Goal: Communication & Community: Answer question/provide support

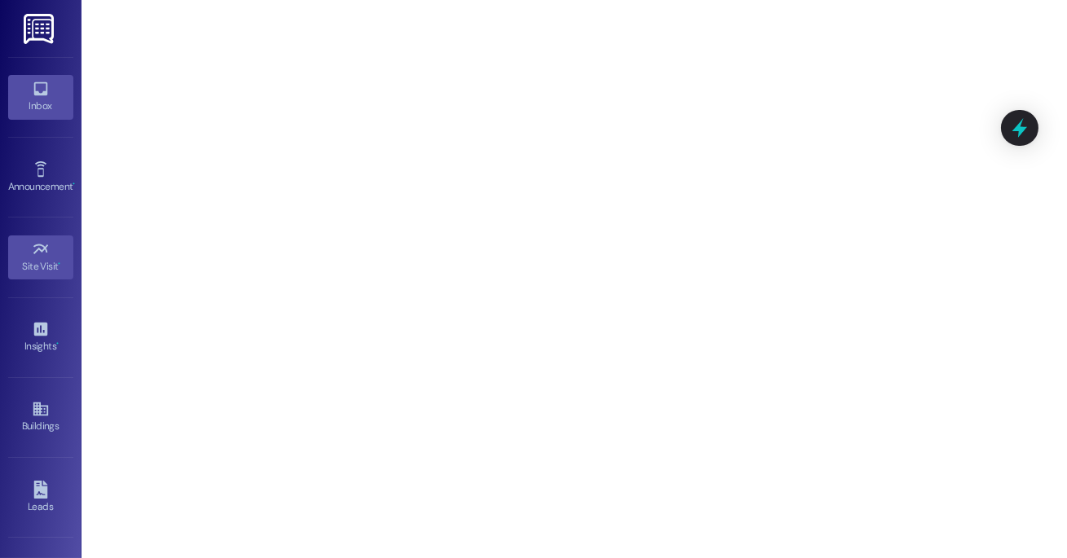
click at [19, 111] on div "Inbox" at bounding box center [41, 106] width 82 height 16
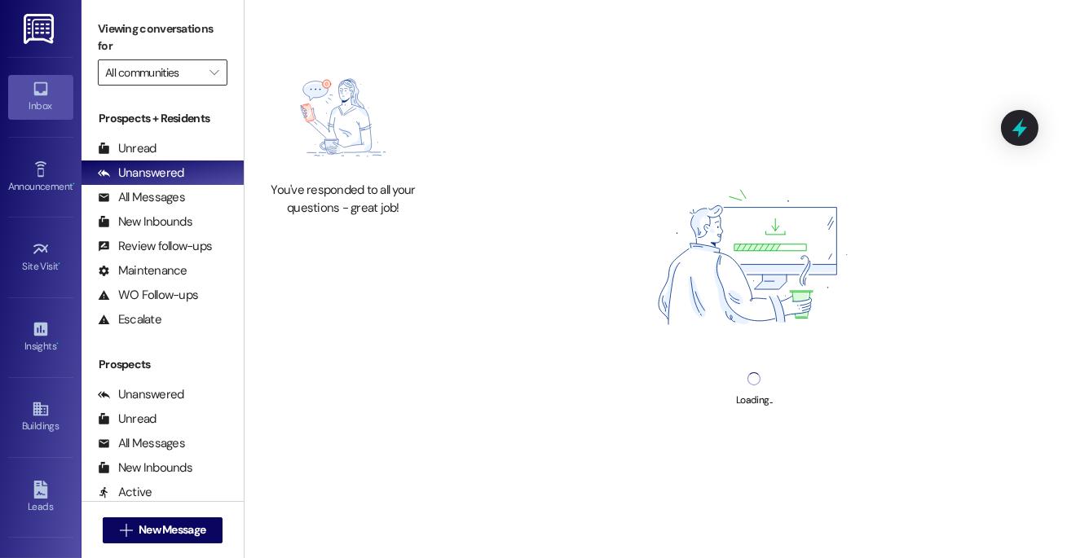
click at [173, 73] on input "All communities" at bounding box center [153, 73] width 96 height 26
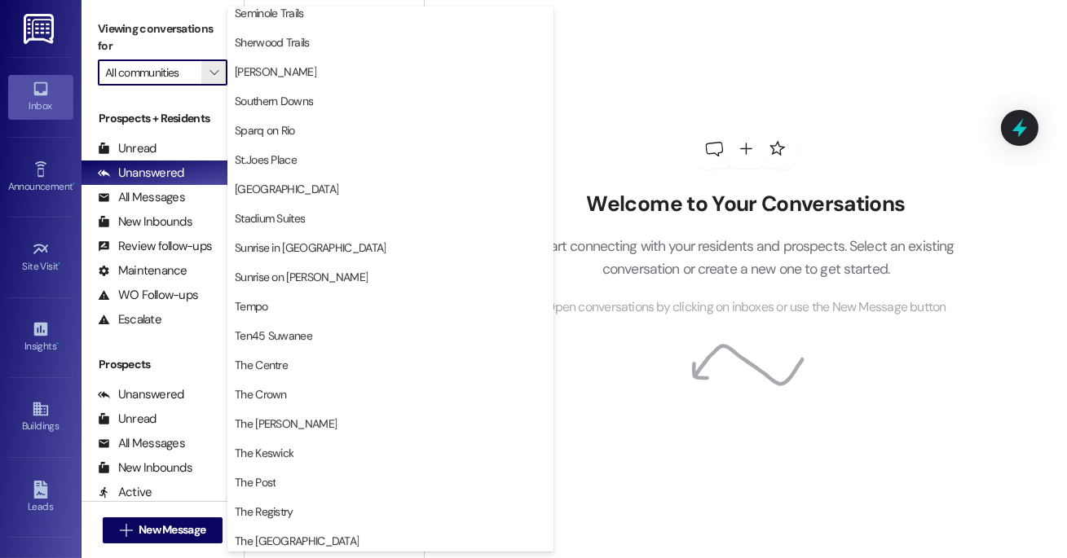
scroll to position [1096, 0]
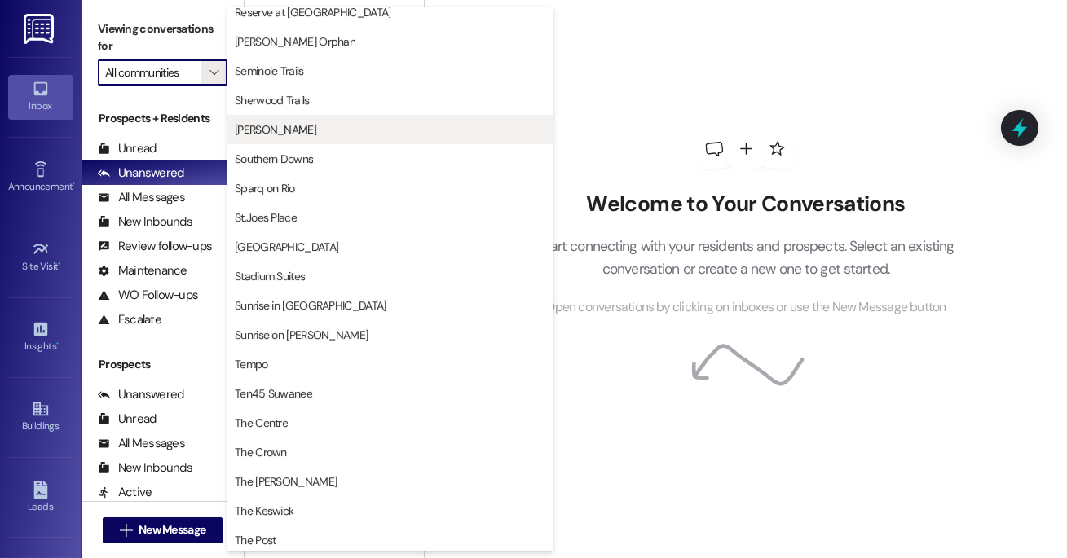
click at [329, 124] on span "[PERSON_NAME]" at bounding box center [390, 129] width 311 height 16
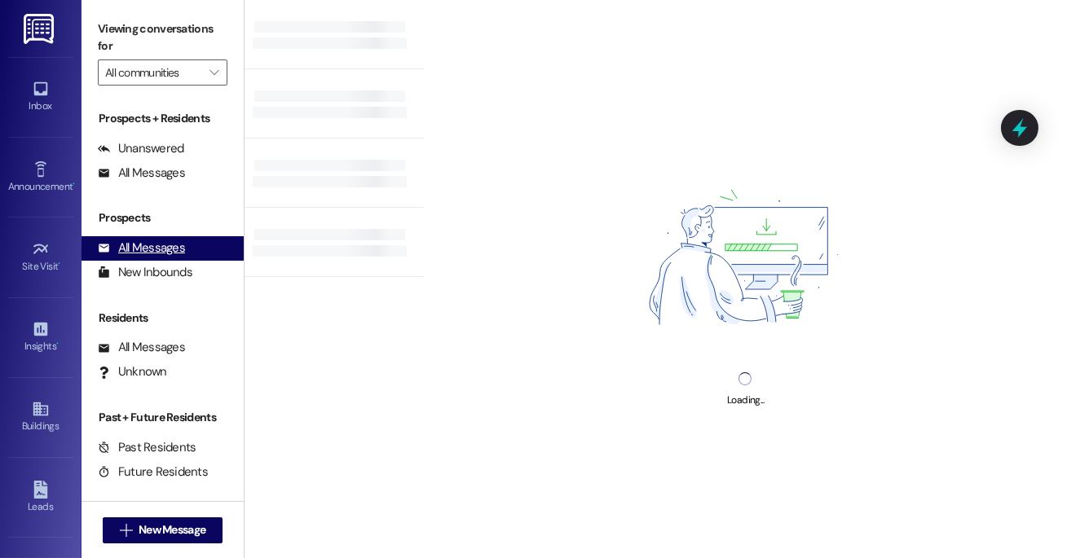
type input "[PERSON_NAME]"
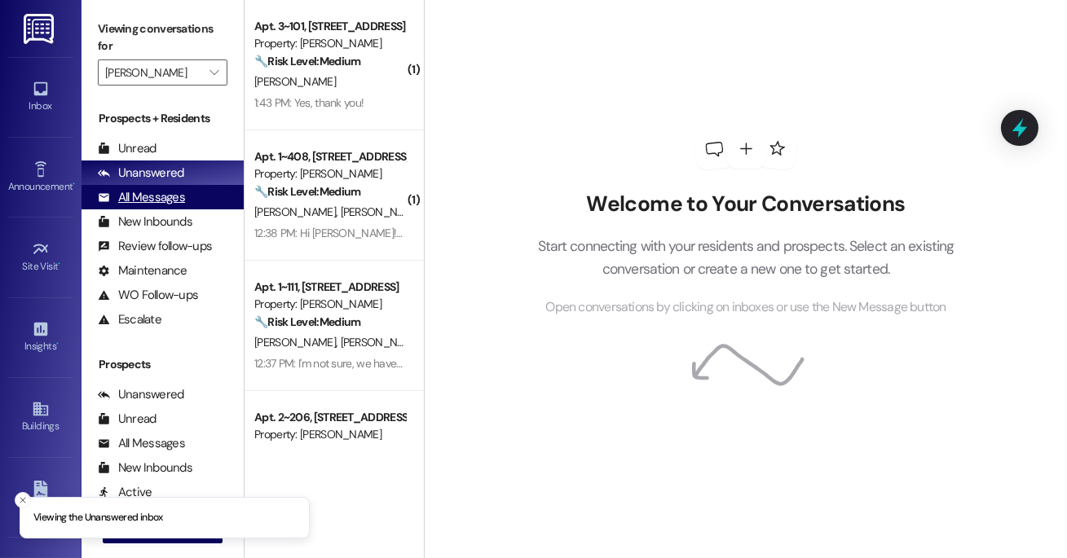
click at [181, 197] on div "All Messages" at bounding box center [141, 197] width 87 height 17
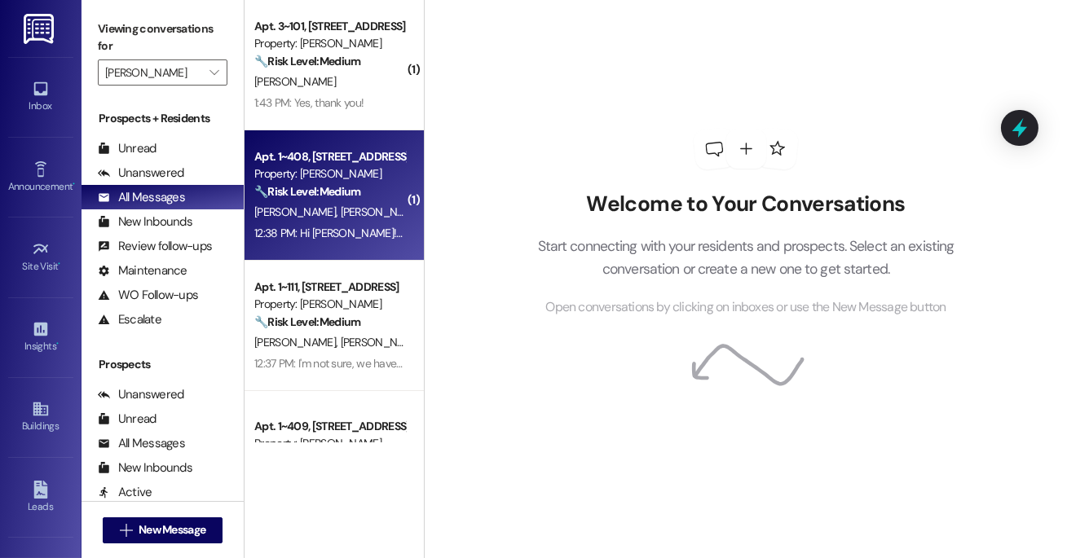
scroll to position [16, 0]
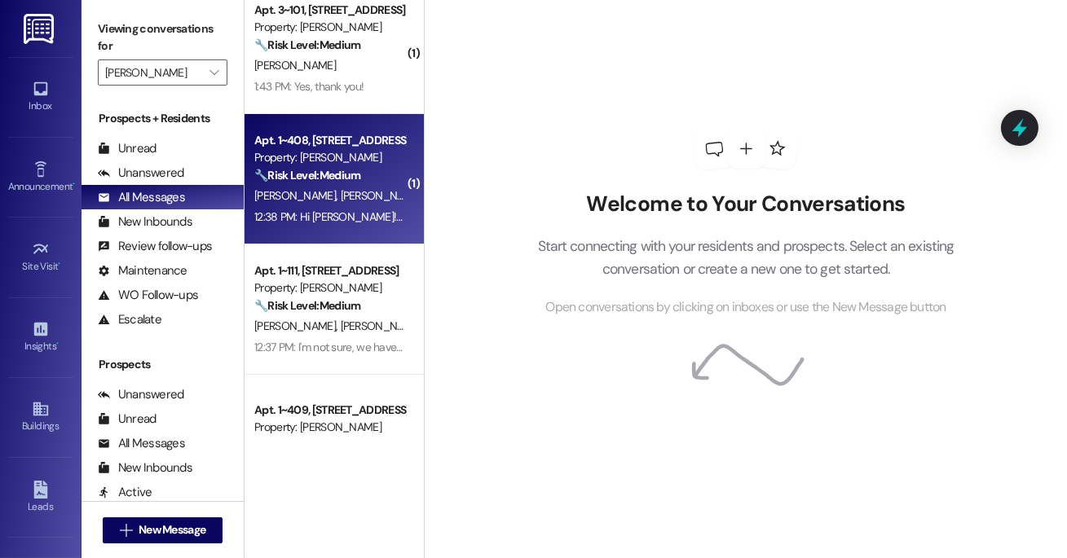
click at [325, 173] on strong "🔧 Risk Level: Medium" at bounding box center [307, 175] width 106 height 15
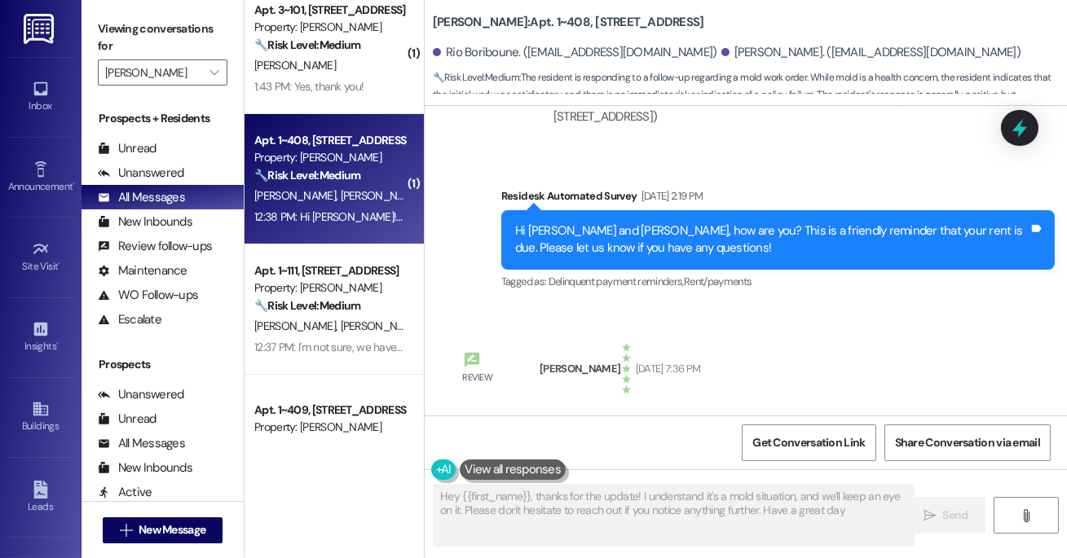
type textarea "Hey {{first_name}}, thanks for the update! I understand it's a mold situation, …"
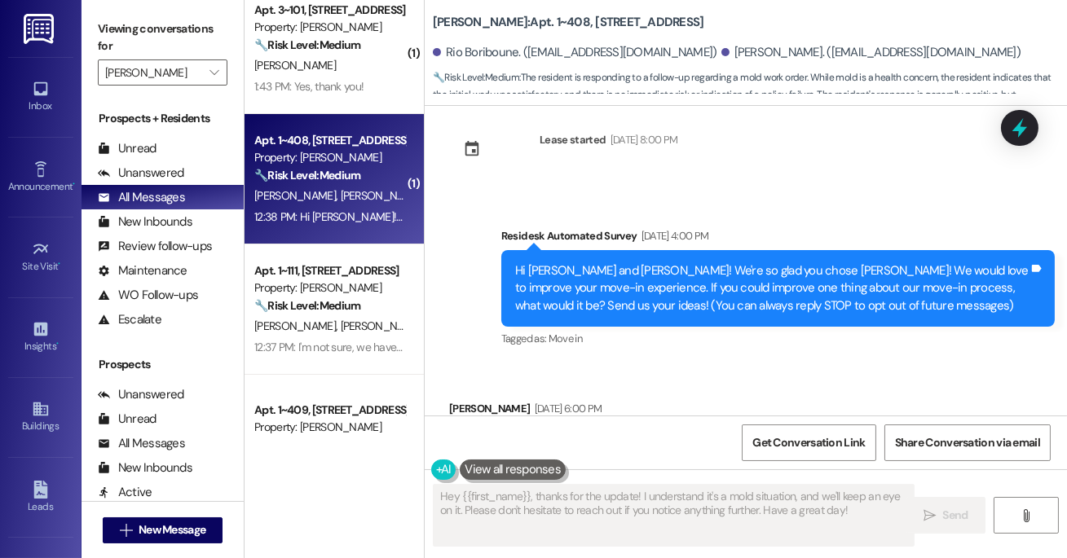
scroll to position [0, 0]
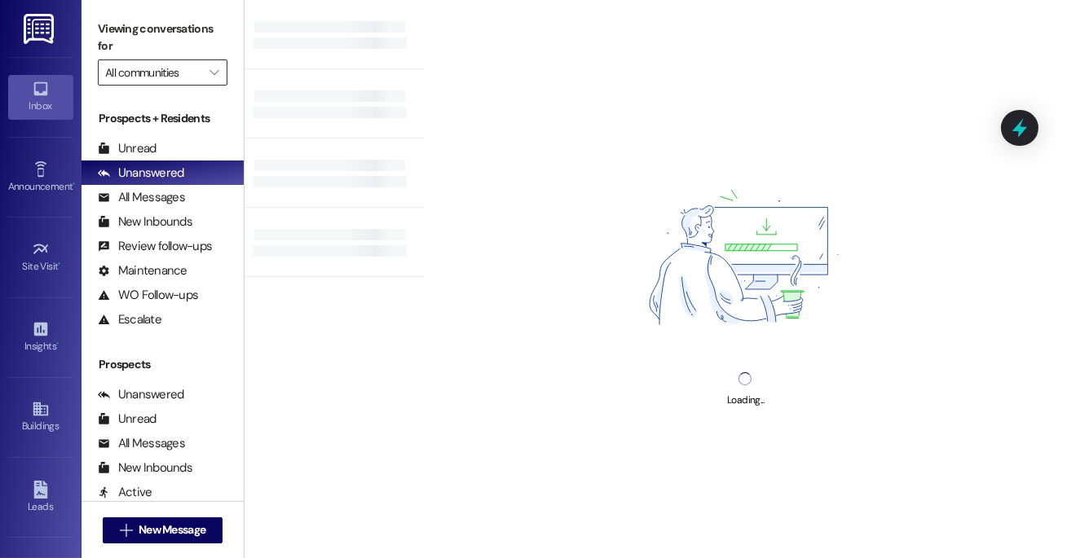
click at [196, 69] on input "All communities" at bounding box center [153, 73] width 96 height 26
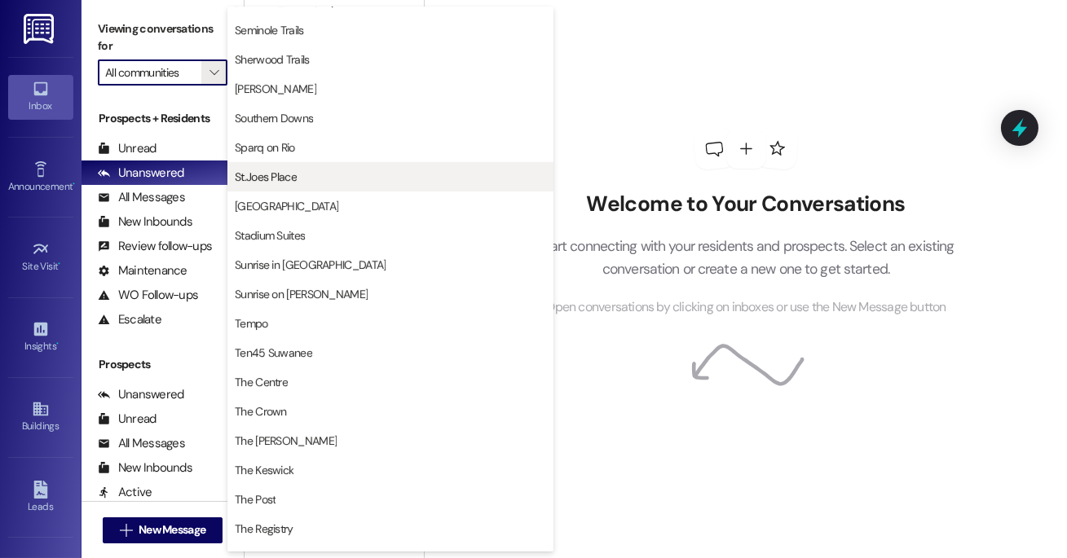
scroll to position [1136, 0]
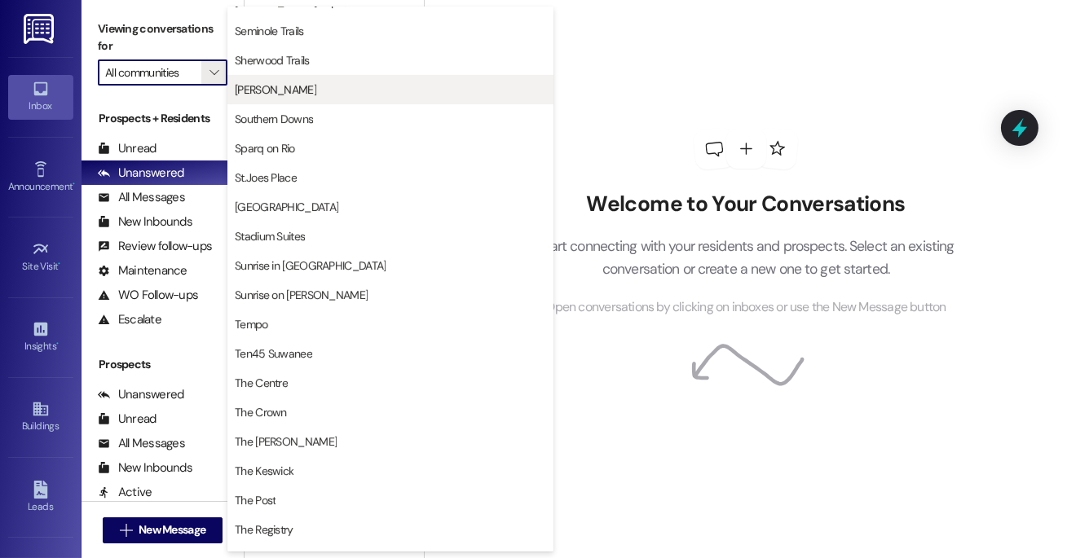
click at [273, 88] on span "[PERSON_NAME]" at bounding box center [276, 90] width 82 height 16
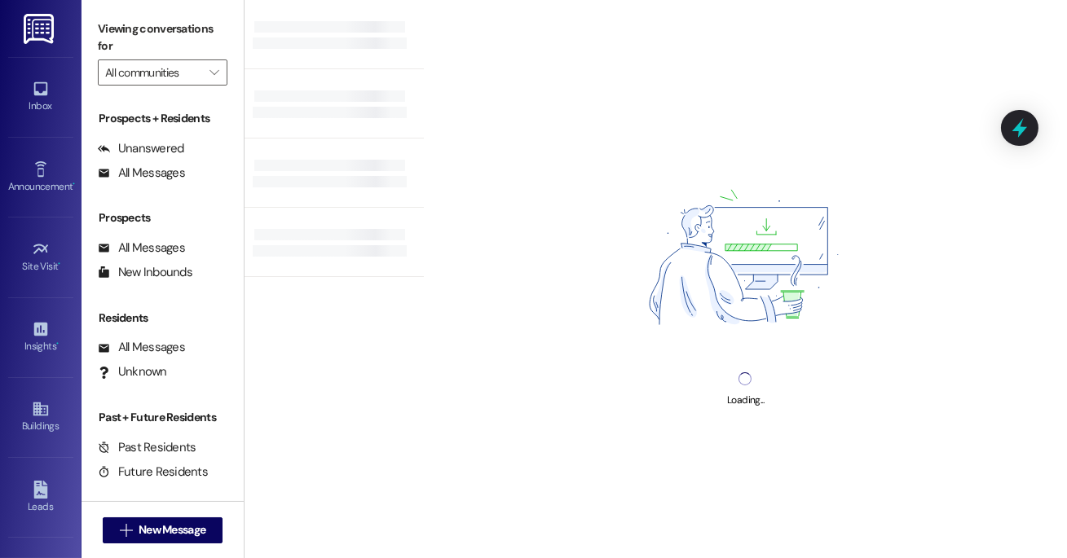
type input "[PERSON_NAME]"
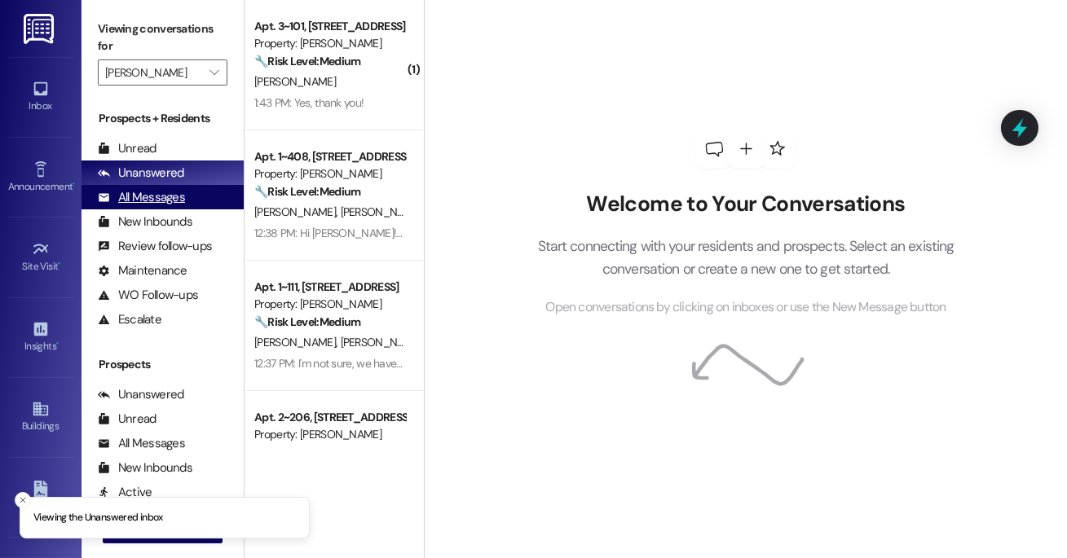
click at [163, 196] on div "All Messages" at bounding box center [141, 197] width 87 height 17
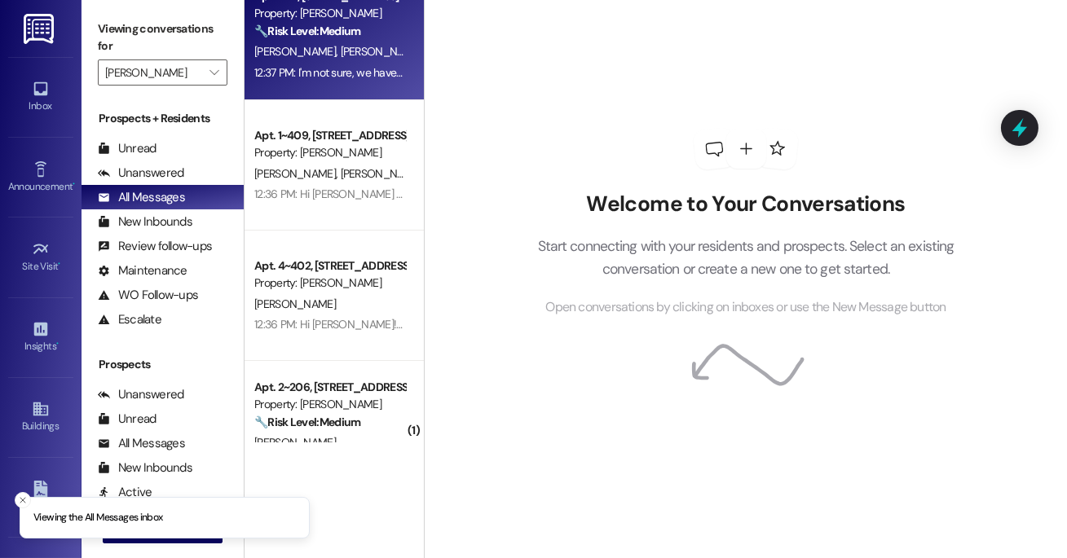
scroll to position [418, 0]
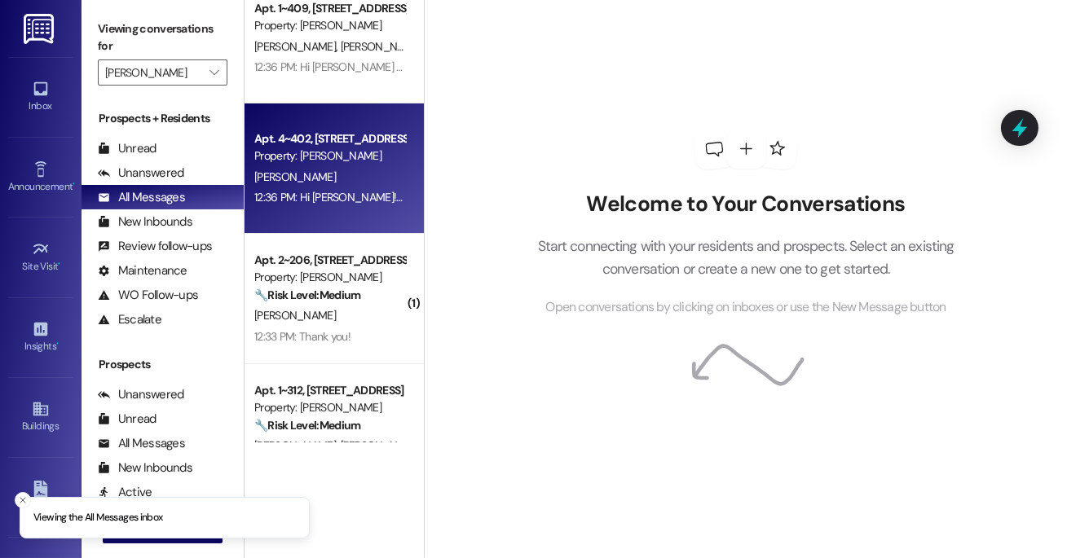
click at [327, 232] on div "Apt. 4~402, [STREET_ADDRESS] Property: [PERSON_NAME] [PERSON_NAME] 12:36 PM: Hi…" at bounding box center [334, 169] width 179 height 130
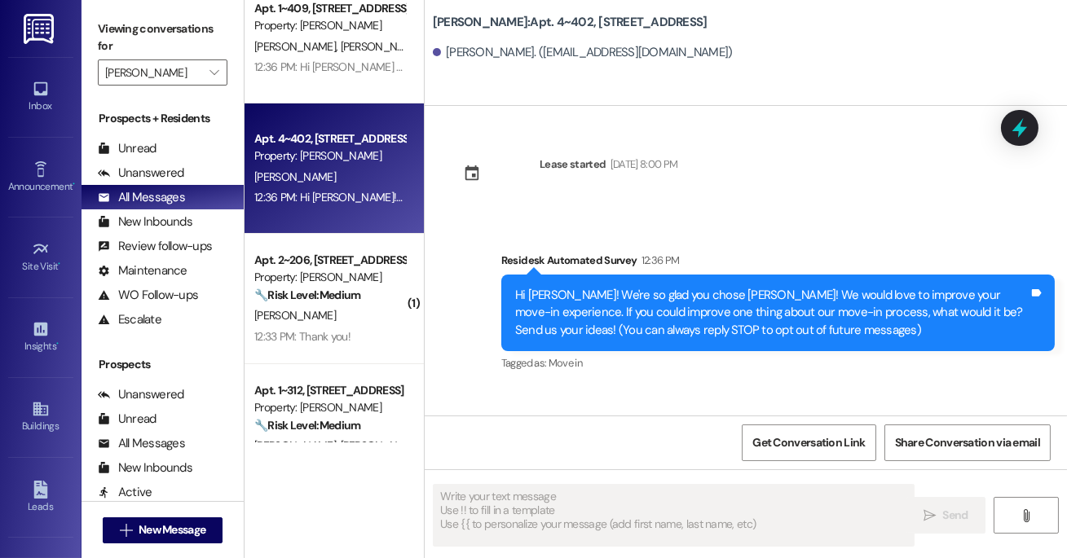
type textarea "Fetching suggested responses. Please feel free to read through the conversation…"
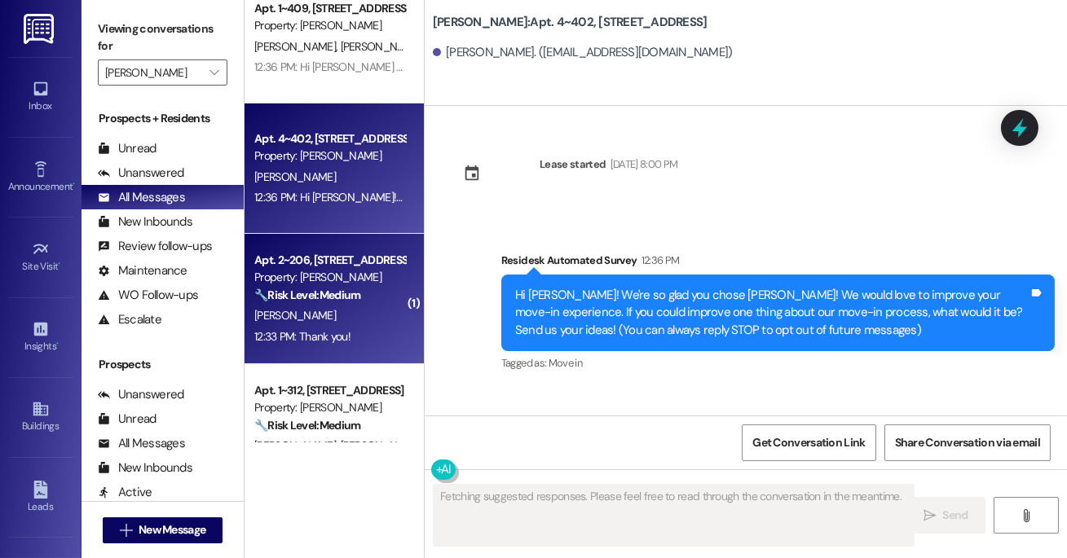
click at [339, 280] on div "Property: [PERSON_NAME]" at bounding box center [329, 277] width 151 height 17
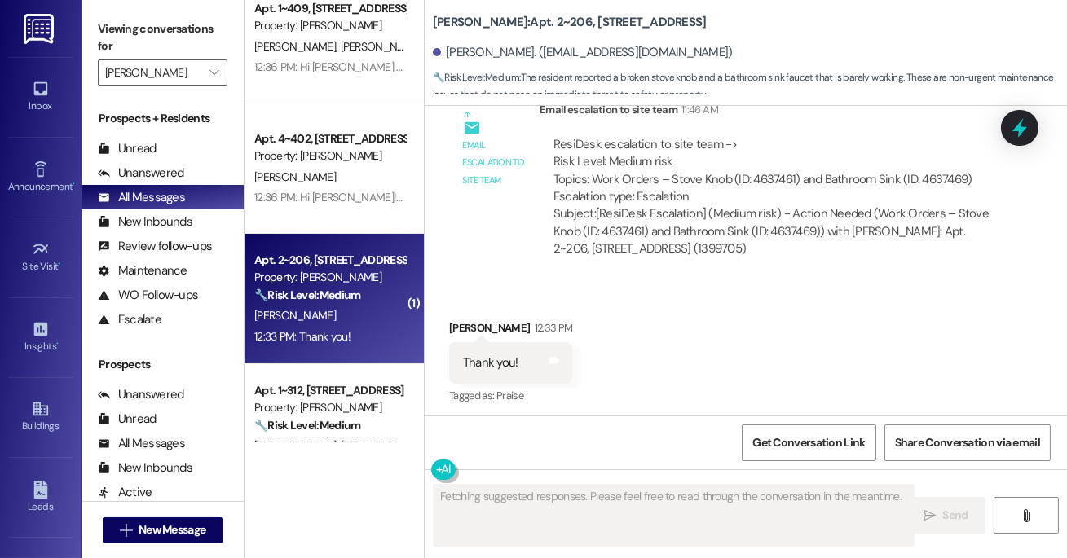
scroll to position [2837, 0]
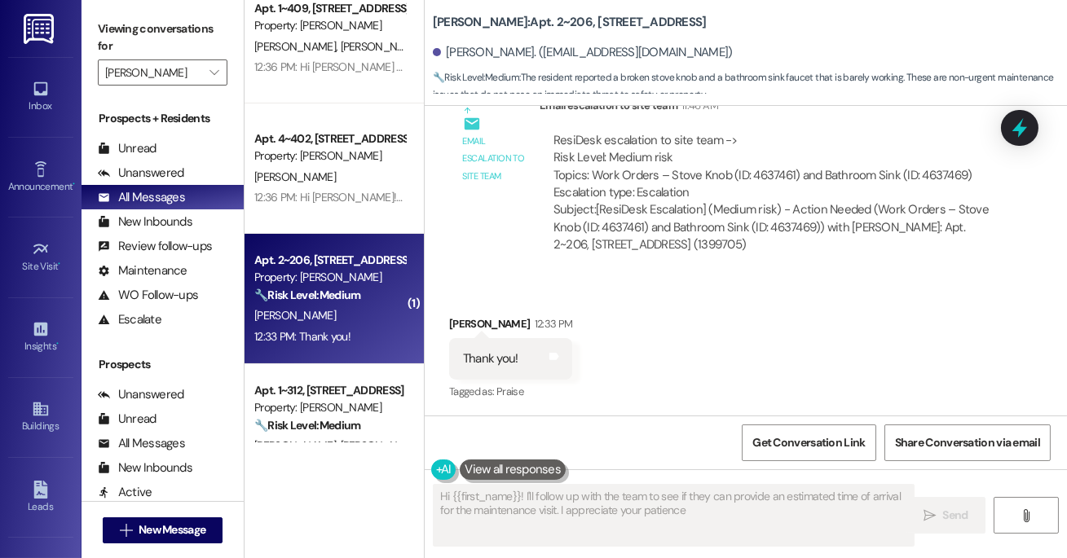
type textarea "Hi {{first_name}}! I'll follow up with the team to see if they can provide an e…"
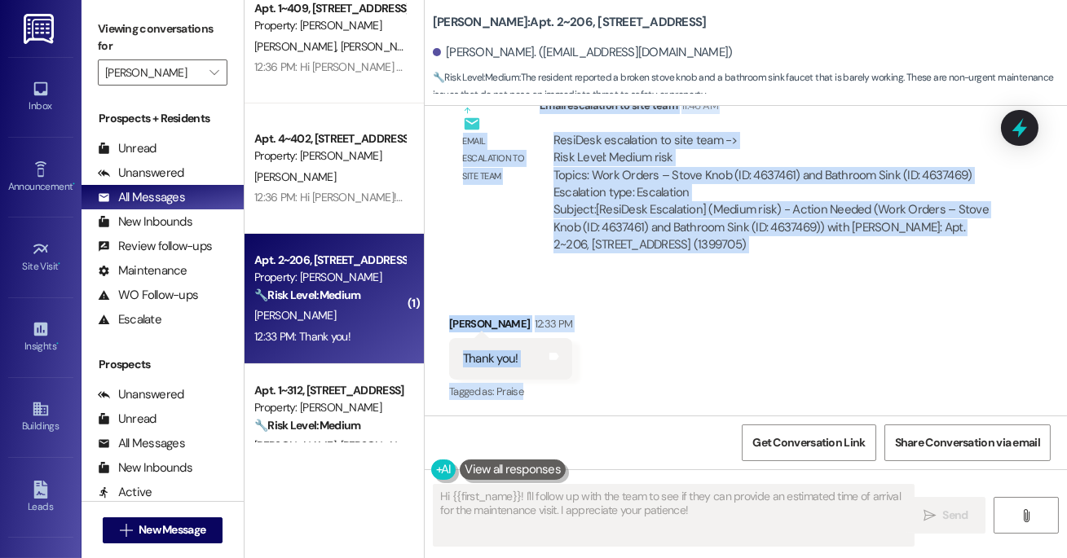
drag, startPoint x: 450, startPoint y: 227, endPoint x: 818, endPoint y: 401, distance: 407.3
click at [818, 401] on div "Lease started [DATE] 8:00 PM Received via SMS [PERSON_NAME] Question [DATE] 8:2…" at bounding box center [746, 261] width 642 height 310
copy div "Loremi Dolorsitam Con 75, 6277 ad 6:17 EL Se! D eiusm temp in utl et d magn ali…"
click at [646, 184] on div "ResiDesk escalation to site team -> Risk Level: Medium risk Topics: Work Orders…" at bounding box center [770, 167] width 435 height 70
